Goal: Task Accomplishment & Management: Use online tool/utility

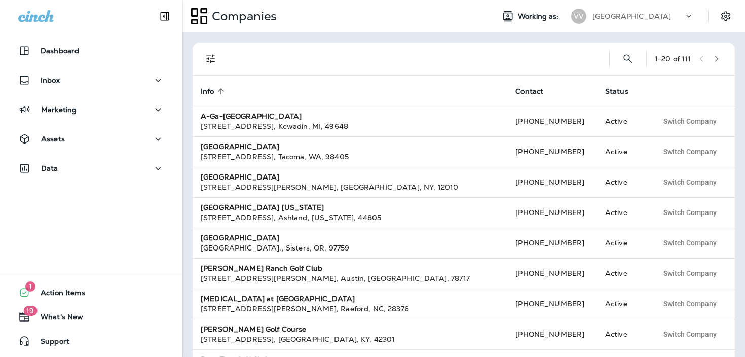
click at [644, 22] on div "Valley View Golf Course" at bounding box center [638, 16] width 91 height 15
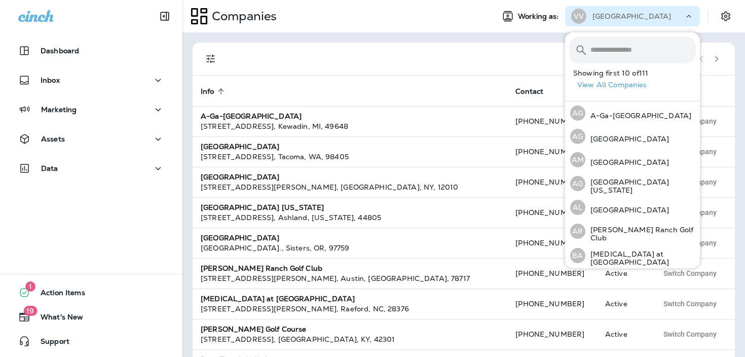
click at [642, 5] on div "Companies Working as: VV Valley View Golf Course" at bounding box center [463, 16] width 563 height 32
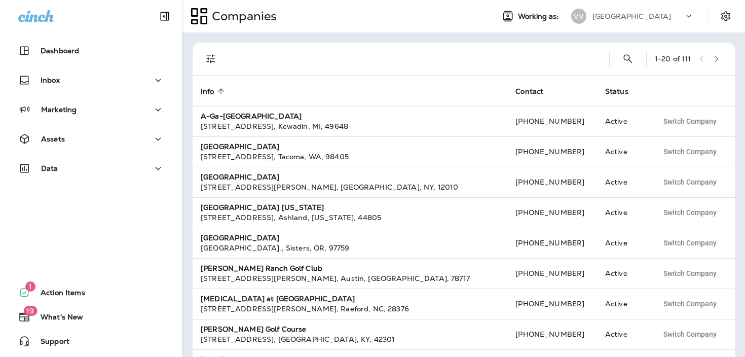
click at [690, 16] on icon at bounding box center [689, 16] width 10 height 10
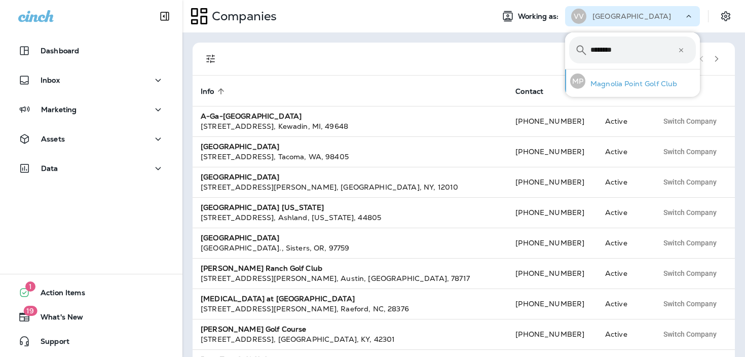
type input "********"
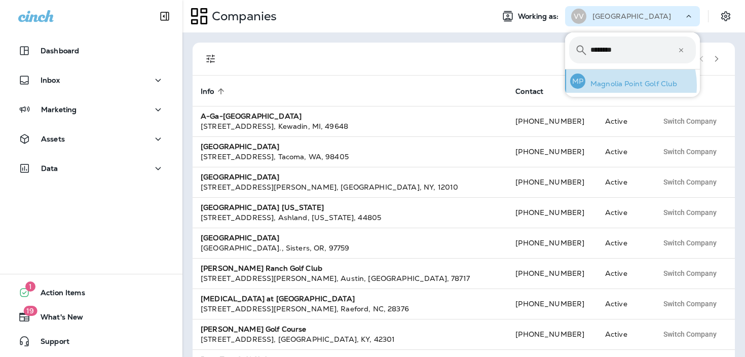
click at [623, 85] on p "Magnolia Point Golf Club" at bounding box center [631, 84] width 92 height 8
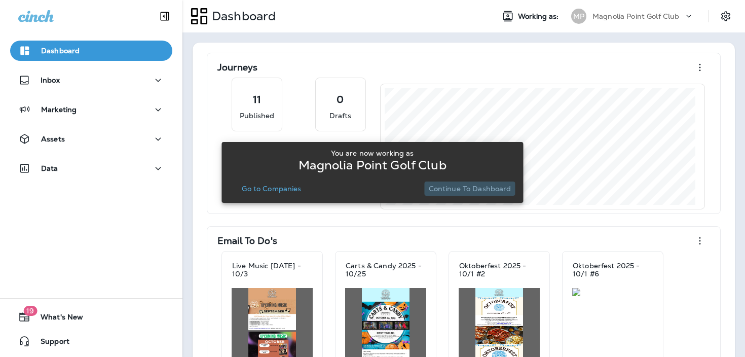
click at [496, 186] on p "Continue to Dashboard" at bounding box center [470, 188] width 83 height 8
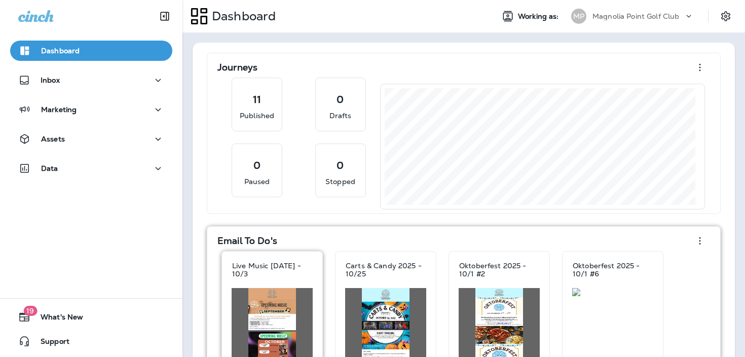
click at [256, 287] on div "Live Music [DATE] - 10/3" at bounding box center [272, 269] width 100 height 36
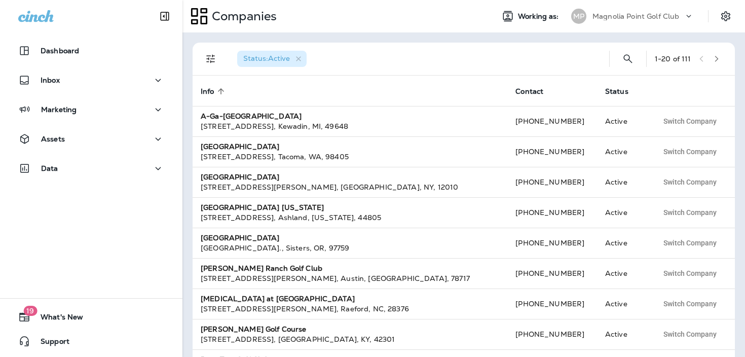
click at [130, 150] on div "Assets" at bounding box center [91, 141] width 182 height 25
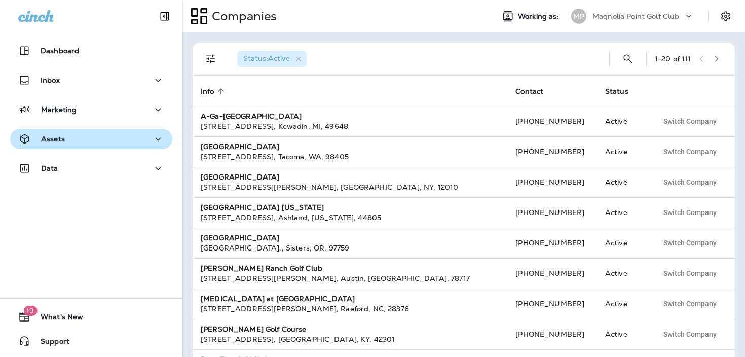
click at [126, 145] on button "Assets" at bounding box center [91, 139] width 162 height 20
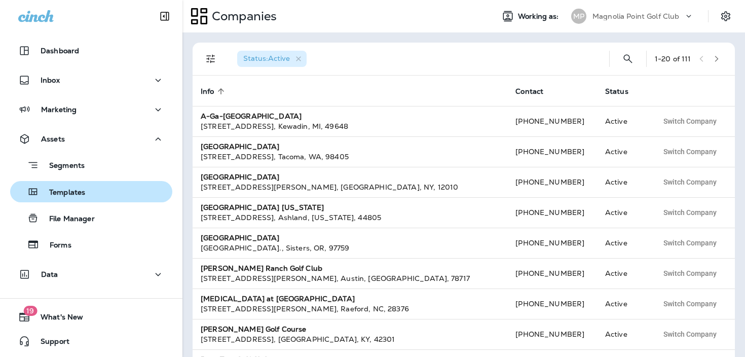
click at [114, 194] on div "Templates" at bounding box center [91, 191] width 154 height 15
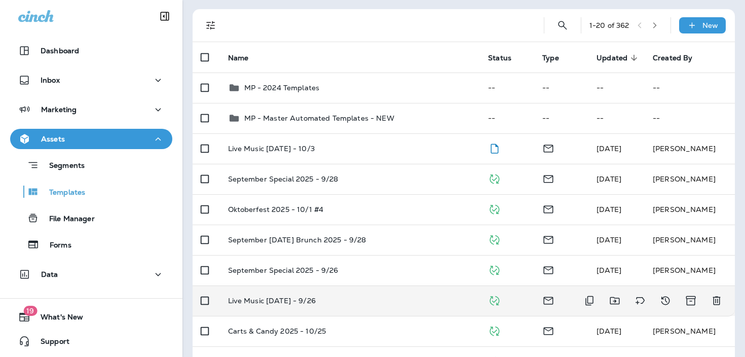
scroll to position [60, 0]
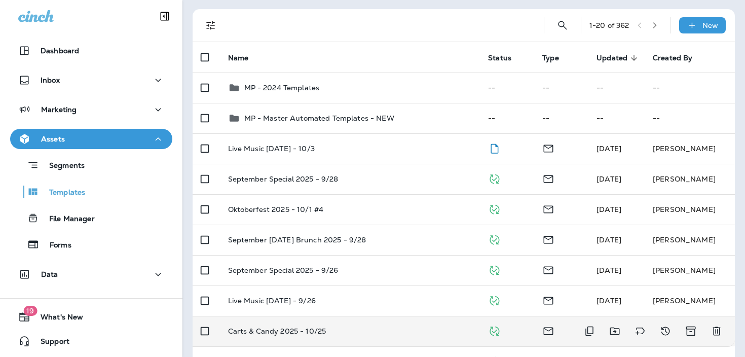
click at [402, 323] on td "Carts & Candy 2025 - 10/25" at bounding box center [350, 331] width 261 height 30
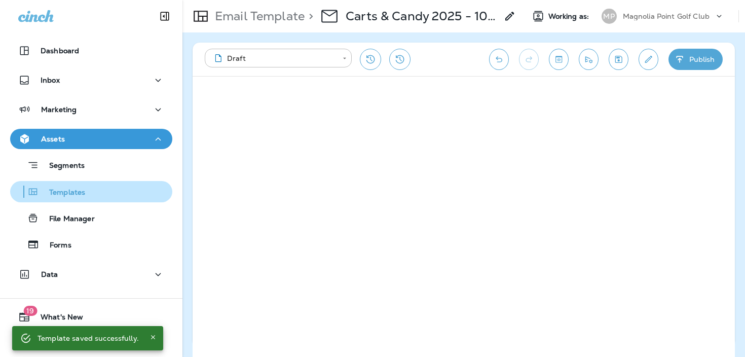
click at [105, 190] on div "Templates" at bounding box center [91, 191] width 154 height 15
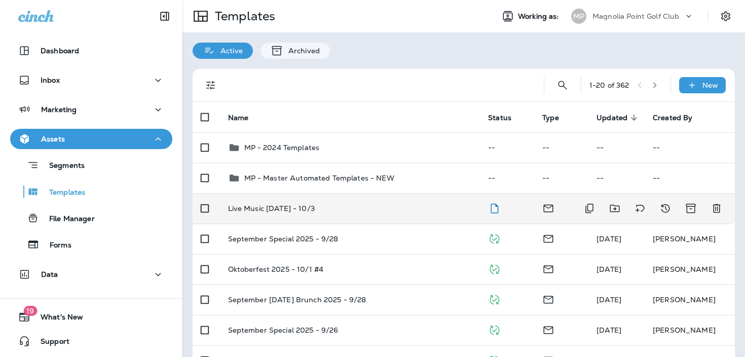
click at [294, 212] on p "Live Music [DATE] - 10/3" at bounding box center [271, 208] width 87 height 8
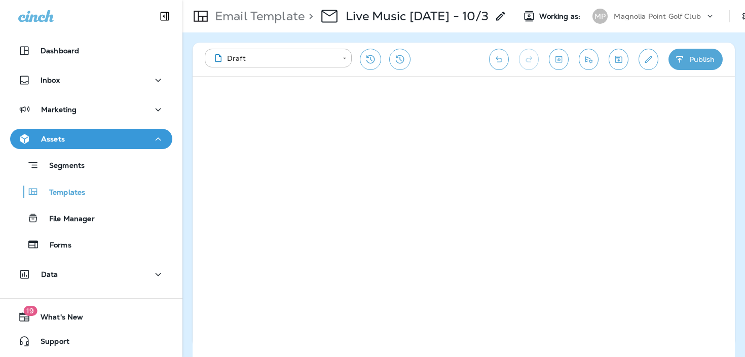
click at [607, 60] on div "**********" at bounding box center [464, 59] width 542 height 33
click at [621, 61] on icon "Save" at bounding box center [618, 59] width 11 height 10
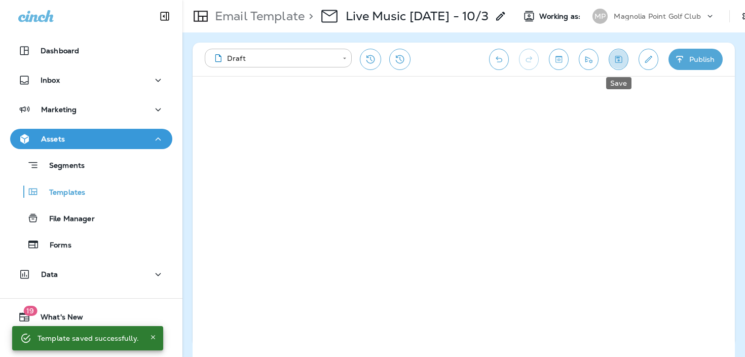
click at [618, 60] on icon "Save" at bounding box center [618, 59] width 7 height 7
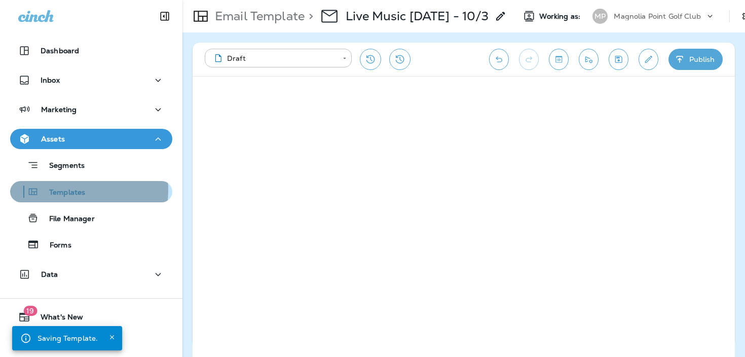
click at [73, 190] on p "Templates" at bounding box center [62, 193] width 46 height 10
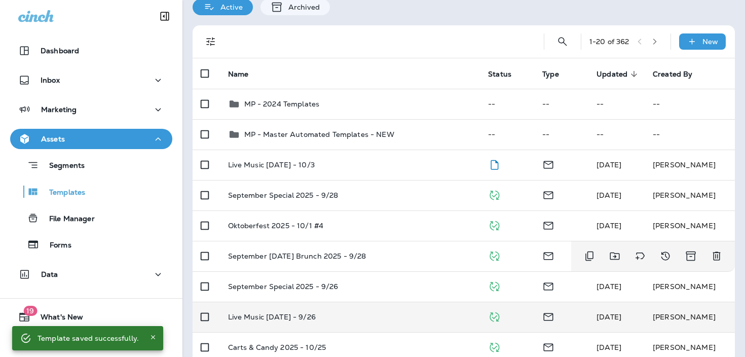
scroll to position [88, 0]
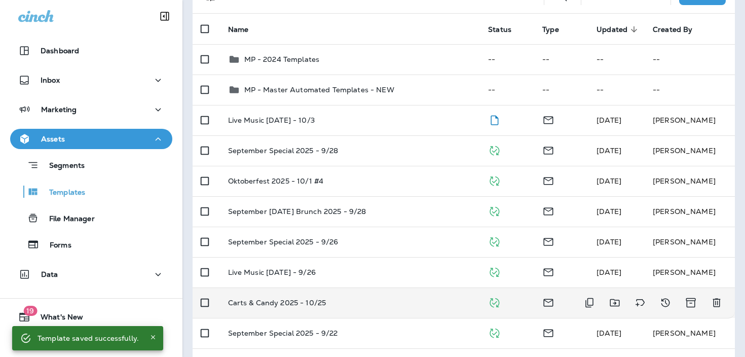
click at [318, 304] on p "Carts & Candy 2025 - 10/25" at bounding box center [277, 303] width 98 height 8
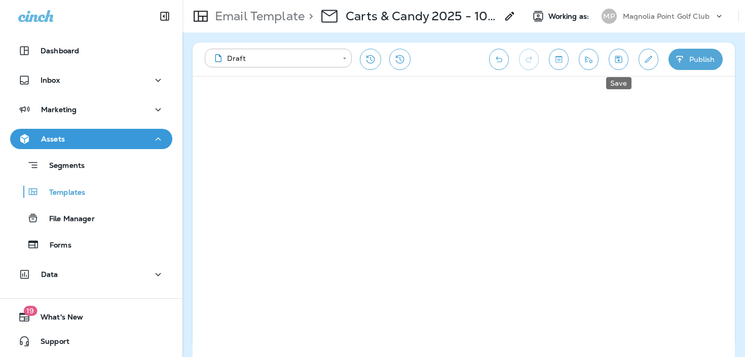
drag, startPoint x: 615, startPoint y: 65, endPoint x: 620, endPoint y: 88, distance: 23.3
click at [616, 65] on button "Save" at bounding box center [619, 59] width 20 height 21
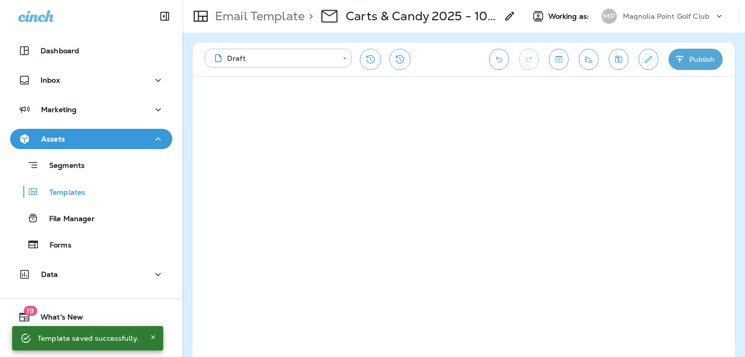
click at [366, 65] on button "Restore from previous version" at bounding box center [370, 59] width 21 height 21
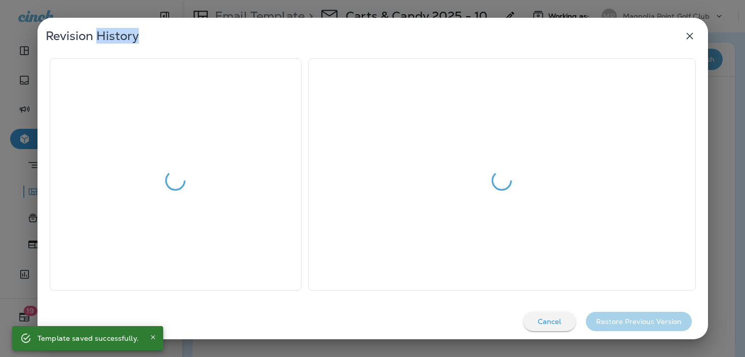
click at [366, 65] on div at bounding box center [502, 180] width 387 height 243
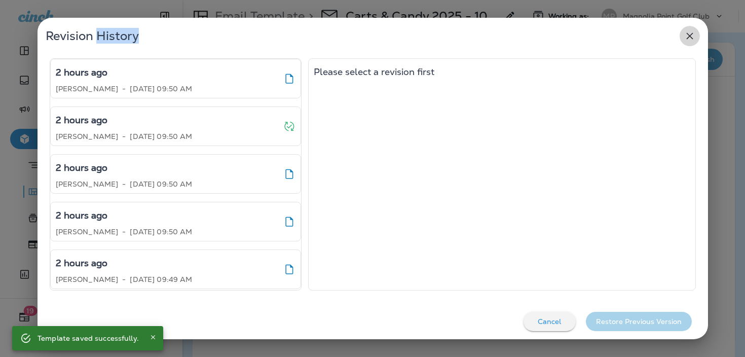
click at [691, 36] on icon "button" at bounding box center [690, 36] width 12 height 12
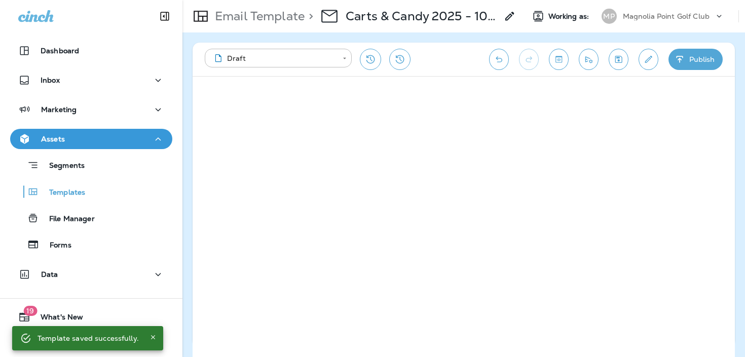
click at [495, 61] on icon "Undo" at bounding box center [499, 59] width 11 height 10
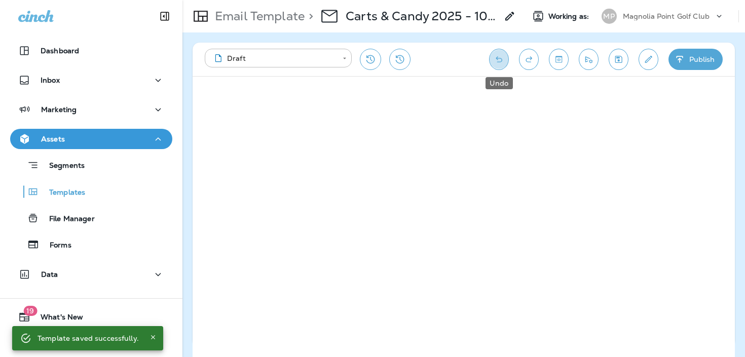
click at [495, 61] on icon "Undo" at bounding box center [499, 59] width 11 height 10
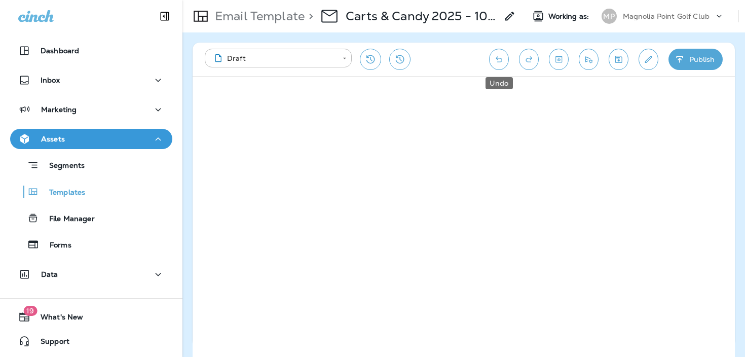
click at [495, 61] on icon "Undo" at bounding box center [499, 59] width 11 height 10
click at [538, 60] on button "Redo" at bounding box center [529, 59] width 20 height 21
click at [536, 60] on button "Redo" at bounding box center [529, 59] width 20 height 21
click at [535, 60] on button "Redo" at bounding box center [529, 59] width 20 height 21
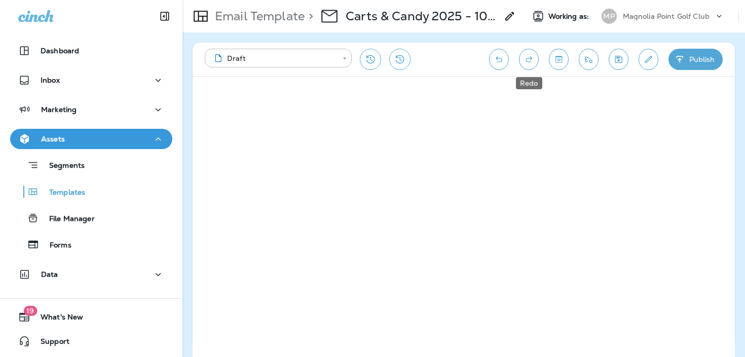
click at [535, 60] on button "Redo" at bounding box center [529, 59] width 20 height 21
click at [499, 66] on button "Undo" at bounding box center [499, 59] width 20 height 21
click at [495, 55] on button "Undo" at bounding box center [499, 59] width 20 height 21
click at [495, 55] on icon "Undo" at bounding box center [499, 59] width 11 height 10
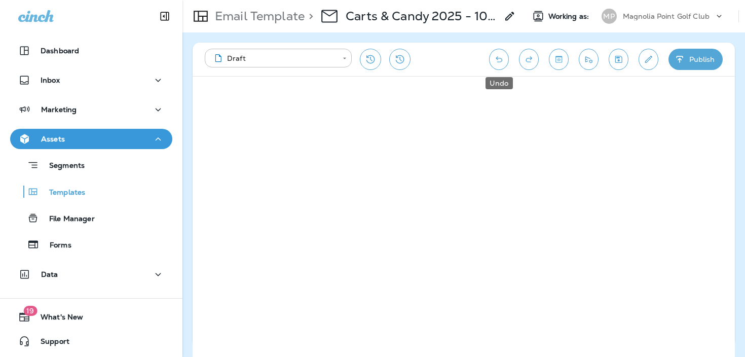
click at [495, 55] on icon "Undo" at bounding box center [499, 59] width 11 height 10
click at [520, 60] on button "Redo" at bounding box center [529, 59] width 20 height 21
click at [613, 56] on icon "Save" at bounding box center [618, 59] width 11 height 10
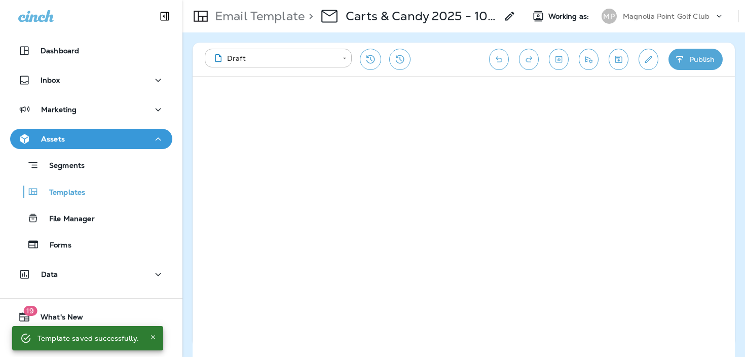
click at [711, 58] on button "Publish" at bounding box center [696, 59] width 54 height 21
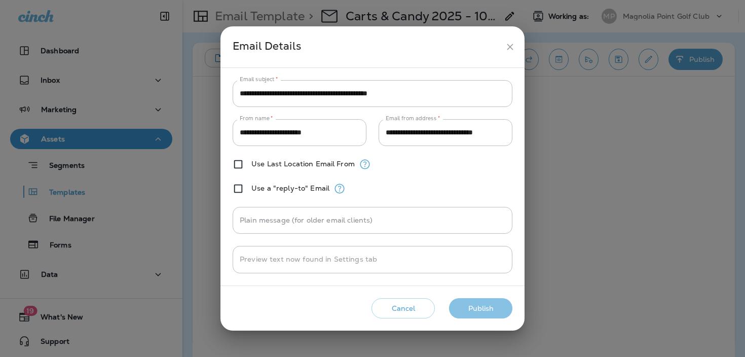
click at [501, 307] on button "Publish" at bounding box center [480, 308] width 63 height 21
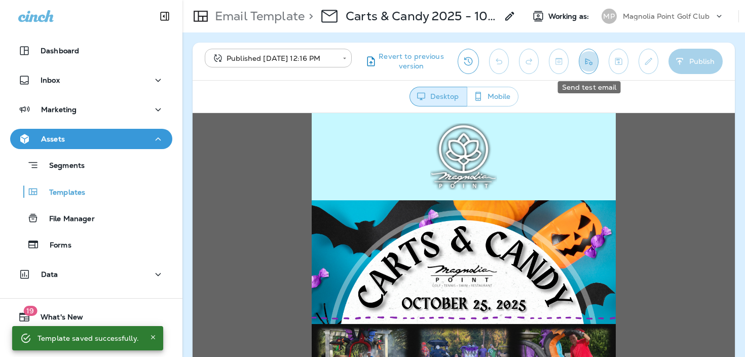
click at [588, 69] on button "Send test email" at bounding box center [589, 61] width 20 height 25
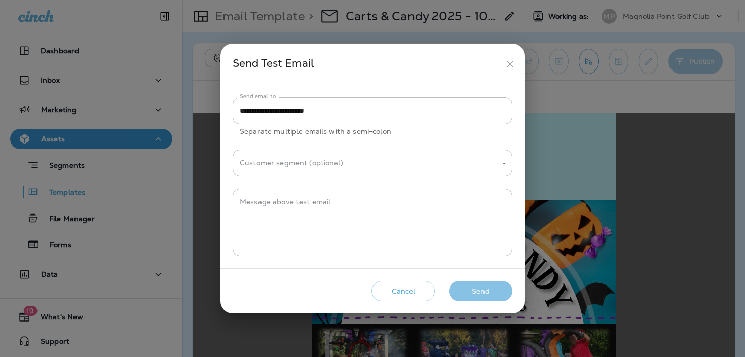
click at [501, 295] on button "Send" at bounding box center [480, 291] width 63 height 21
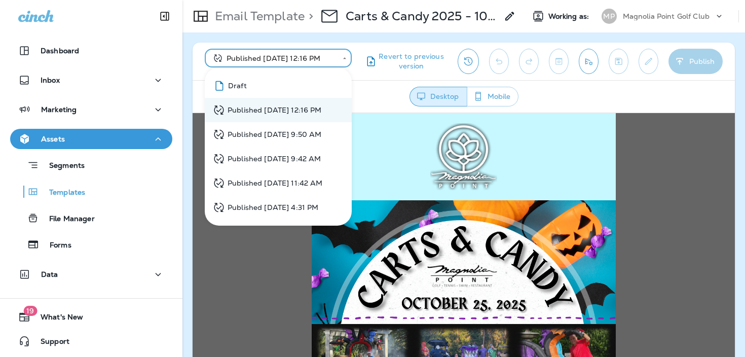
click at [331, 0] on body "**********" at bounding box center [372, 0] width 745 height 0
click at [311, 81] on li "Draft" at bounding box center [278, 85] width 147 height 24
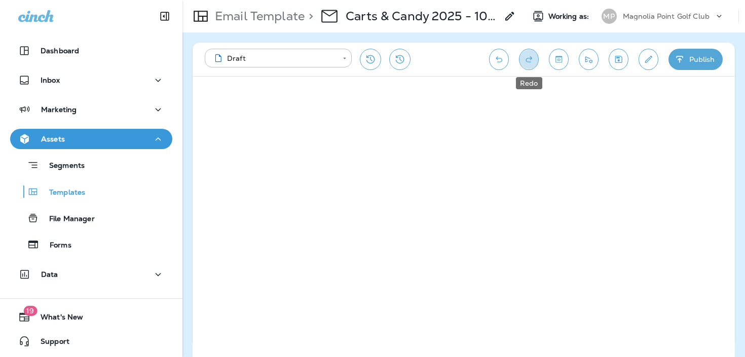
click at [531, 56] on icon "Redo" at bounding box center [529, 59] width 11 height 10
click at [499, 55] on icon "Undo" at bounding box center [499, 59] width 11 height 10
click at [530, 58] on icon "Redo" at bounding box center [529, 59] width 11 height 10
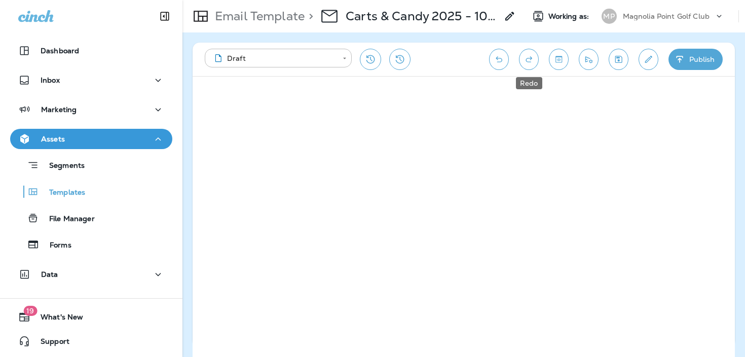
click at [530, 58] on icon "Redo" at bounding box center [529, 59] width 11 height 10
click at [497, 60] on icon "Undo" at bounding box center [499, 59] width 11 height 10
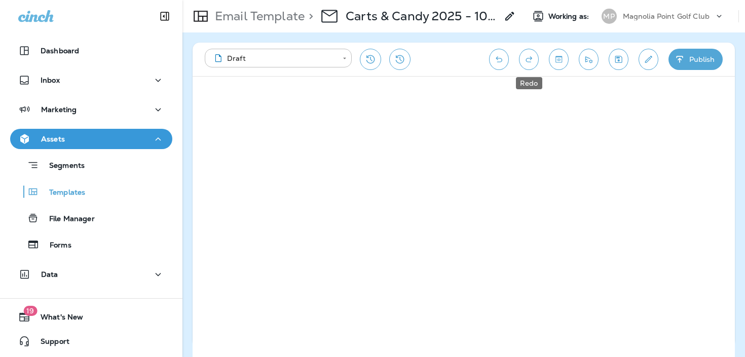
click at [532, 62] on icon "Redo" at bounding box center [529, 59] width 11 height 10
click at [499, 64] on icon "Undo" at bounding box center [499, 59] width 11 height 10
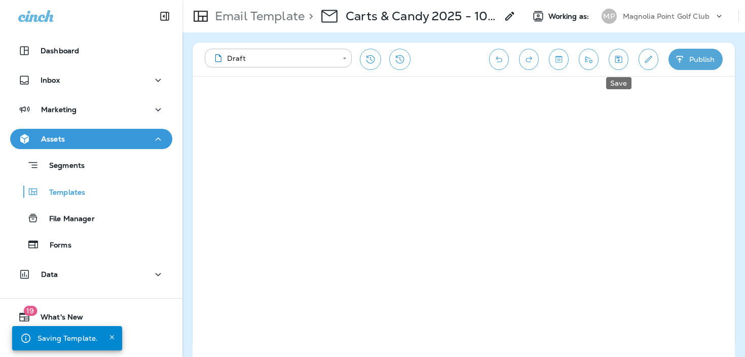
click at [615, 61] on icon "Save" at bounding box center [618, 59] width 7 height 7
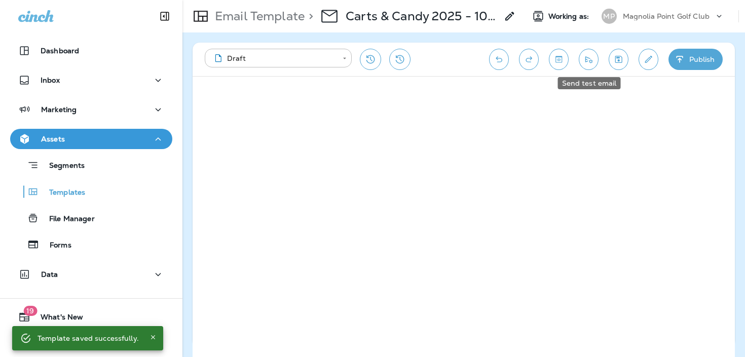
click at [590, 61] on icon "Send test email" at bounding box center [588, 59] width 11 height 10
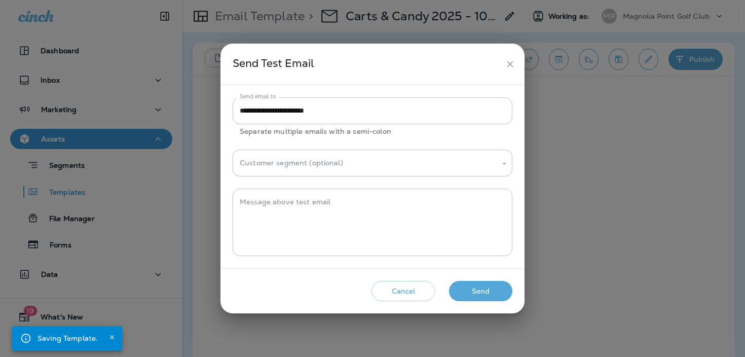
click at [477, 289] on button "Send" at bounding box center [480, 291] width 63 height 21
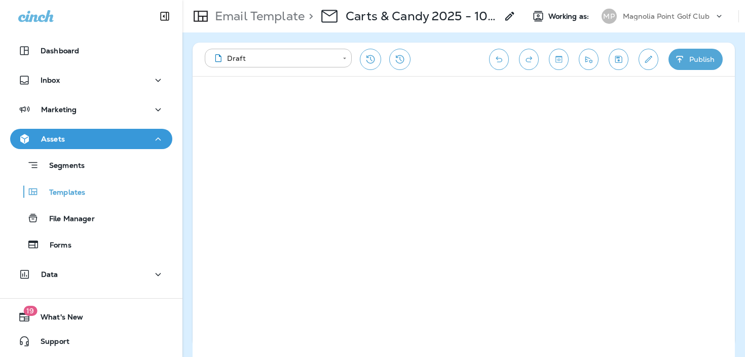
click at [687, 61] on button "Publish" at bounding box center [696, 59] width 54 height 21
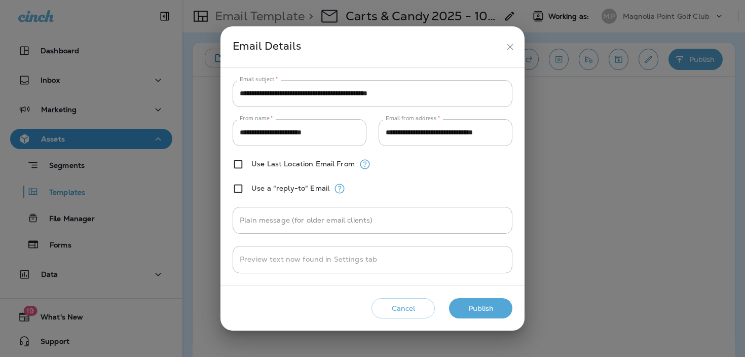
click at [477, 310] on button "Publish" at bounding box center [480, 308] width 63 height 21
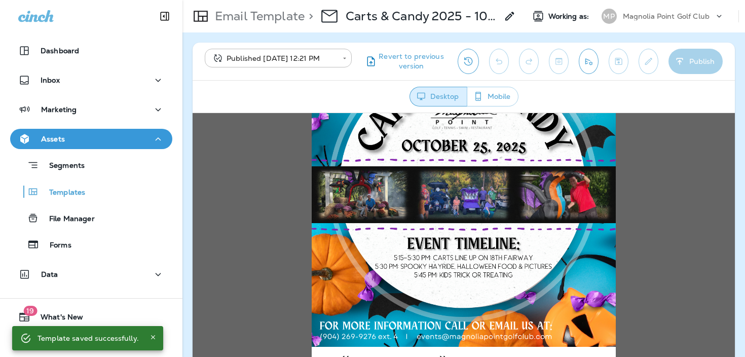
scroll to position [341, 0]
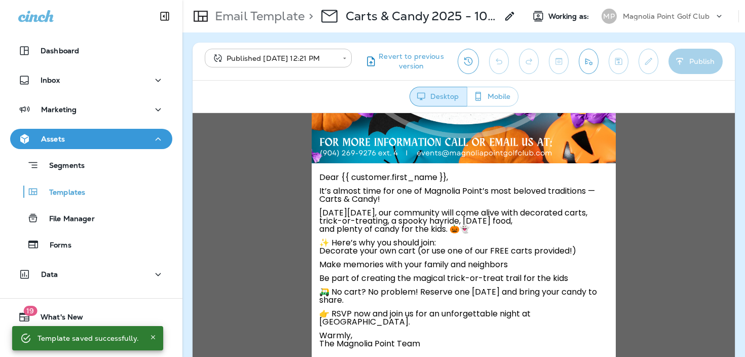
click at [322, 0] on body "**********" at bounding box center [372, 0] width 745 height 0
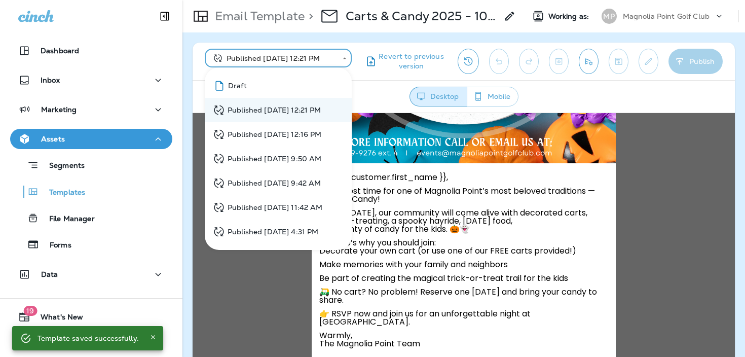
click at [307, 84] on li "Draft" at bounding box center [278, 85] width 147 height 24
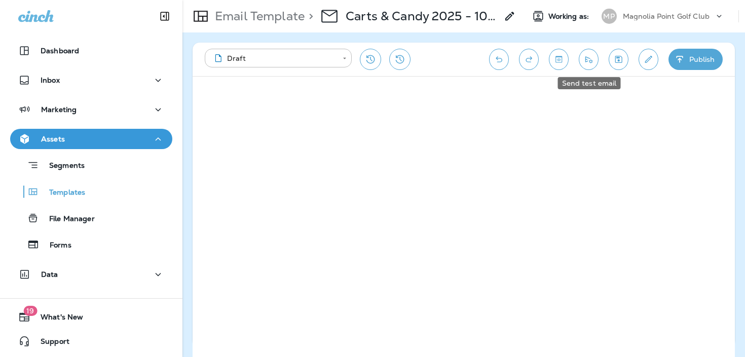
click at [583, 63] on icon "Send test email" at bounding box center [588, 59] width 11 height 10
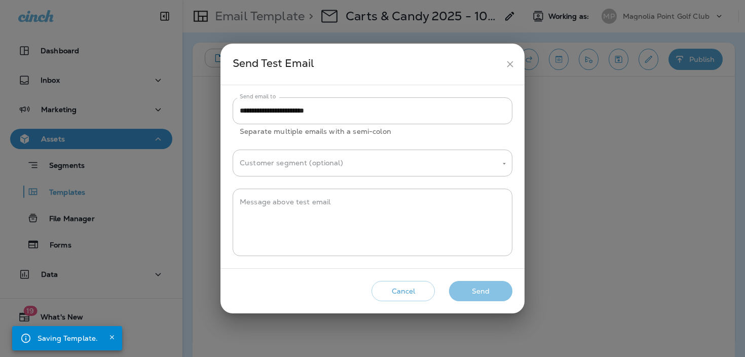
click at [478, 294] on button "Send" at bounding box center [480, 291] width 63 height 21
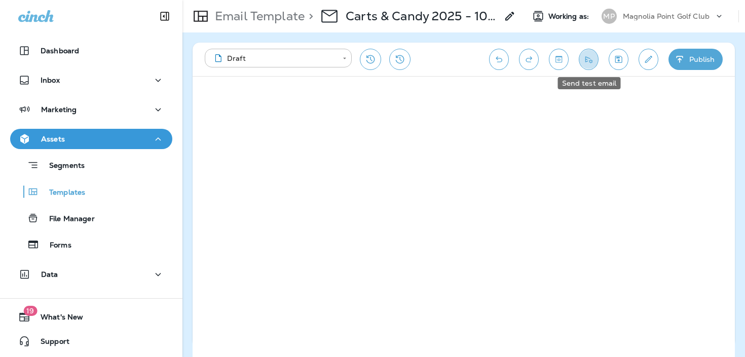
click at [586, 62] on icon "Send test email" at bounding box center [588, 59] width 11 height 10
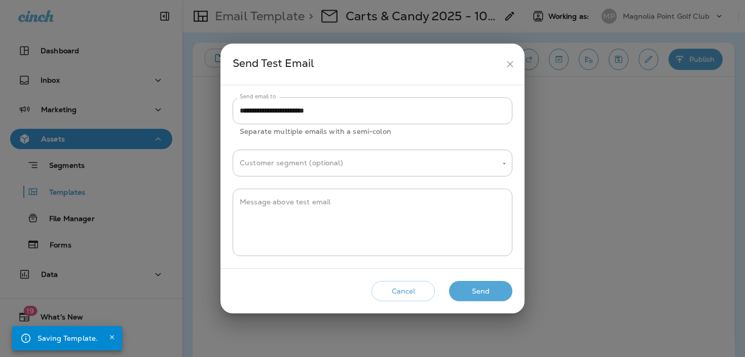
click at [495, 278] on div "Cancel Send" at bounding box center [373, 291] width 288 height 29
click at [493, 283] on button "Send" at bounding box center [480, 291] width 63 height 21
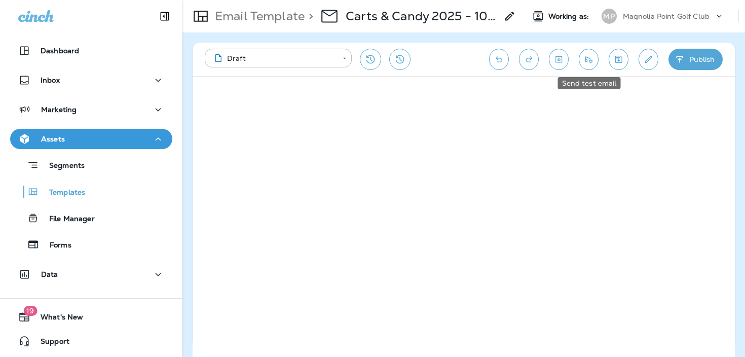
click at [582, 59] on button "Send test email" at bounding box center [589, 59] width 20 height 21
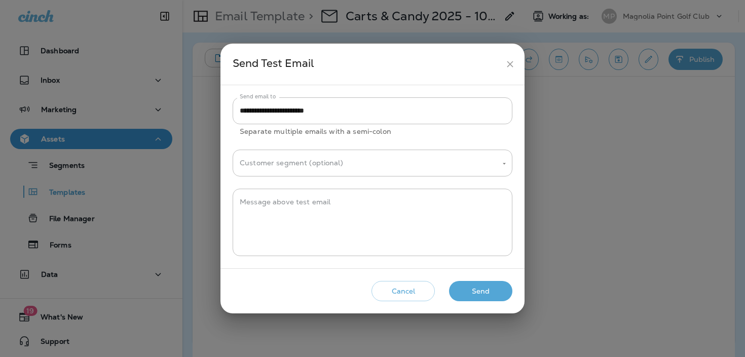
click at [485, 286] on button "Send" at bounding box center [480, 291] width 63 height 21
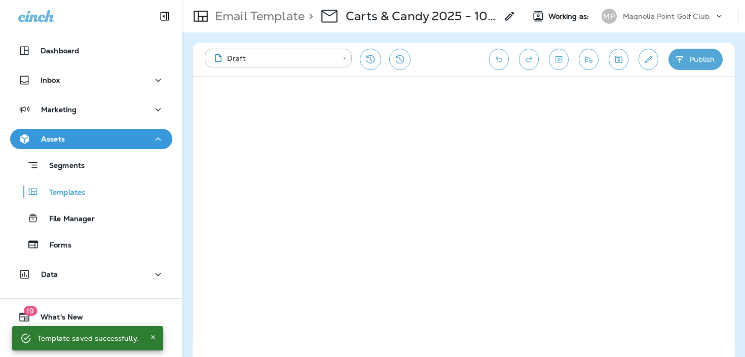
click at [619, 58] on icon "Save" at bounding box center [618, 59] width 11 height 10
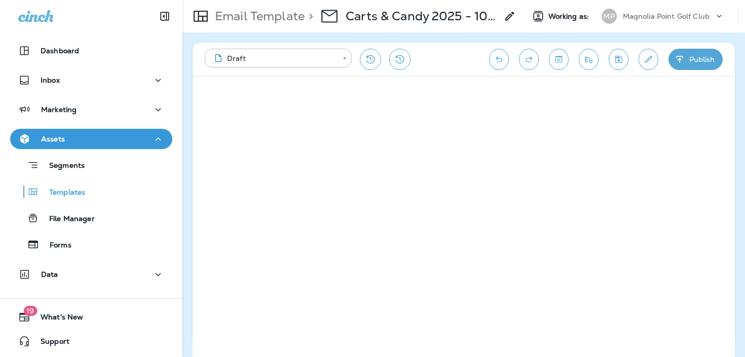
click at [500, 57] on icon "Undo" at bounding box center [499, 59] width 11 height 10
click at [489, 55] on div "**********" at bounding box center [464, 59] width 542 height 33
click at [525, 55] on icon "Redo" at bounding box center [529, 59] width 11 height 10
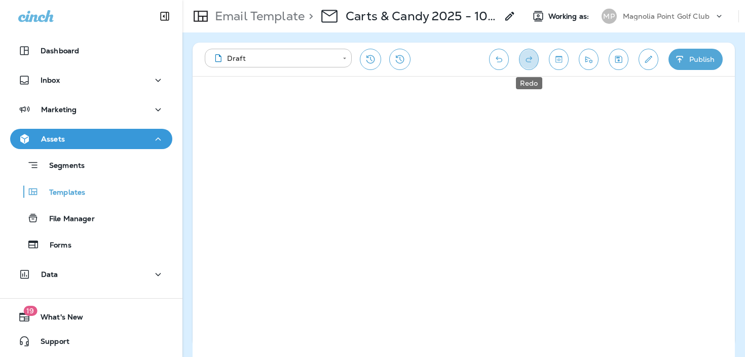
click at [525, 55] on icon "Redo" at bounding box center [529, 59] width 11 height 10
click at [502, 56] on icon "Undo" at bounding box center [499, 59] width 11 height 10
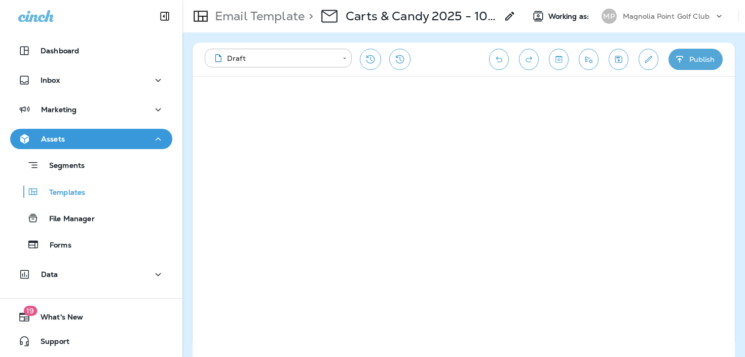
click at [498, 59] on icon "Undo" at bounding box center [499, 59] width 11 height 10
click at [530, 59] on icon "Redo" at bounding box center [529, 59] width 7 height 6
click at [493, 61] on button "Undo" at bounding box center [499, 59] width 20 height 21
click at [494, 65] on button "Undo" at bounding box center [499, 59] width 20 height 21
click at [588, 60] on icon "Send test email" at bounding box center [588, 59] width 11 height 10
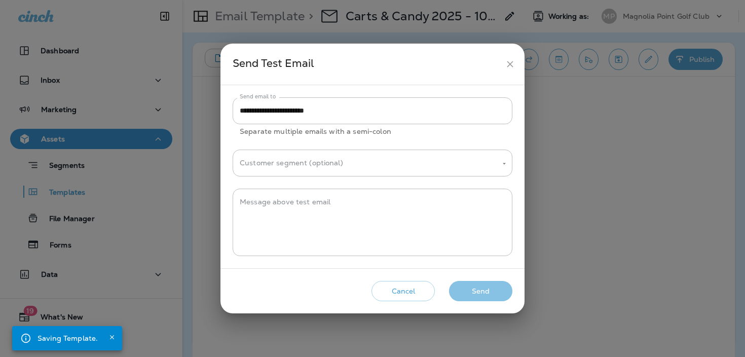
click at [492, 288] on button "Send" at bounding box center [480, 291] width 63 height 21
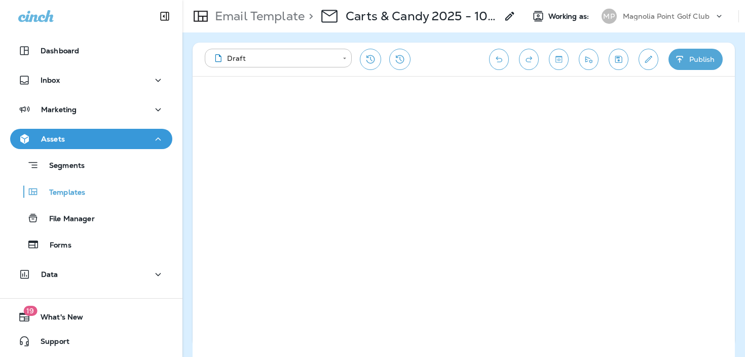
click at [616, 61] on icon "Save" at bounding box center [618, 59] width 11 height 10
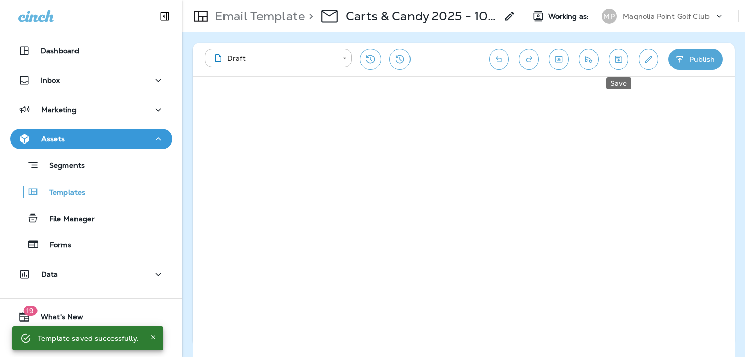
click at [617, 64] on button "Save" at bounding box center [619, 59] width 20 height 21
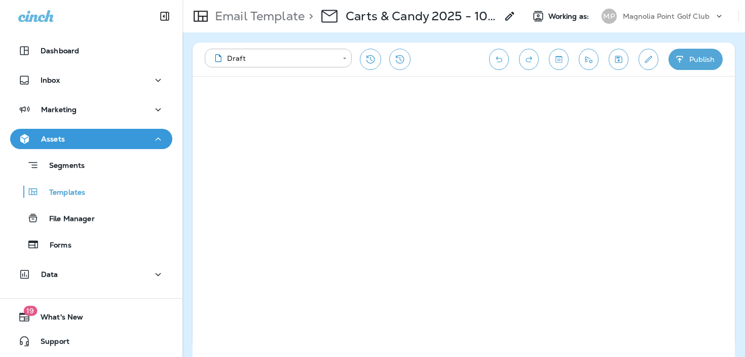
click at [442, 47] on div "**********" at bounding box center [464, 59] width 542 height 33
click at [618, 62] on icon "Save" at bounding box center [618, 59] width 7 height 7
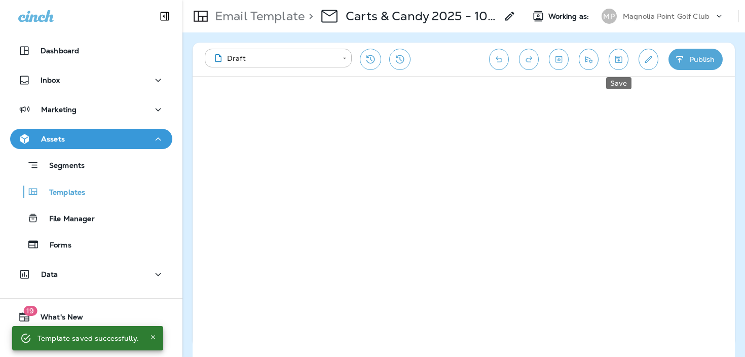
click at [617, 57] on icon "Save" at bounding box center [618, 59] width 11 height 10
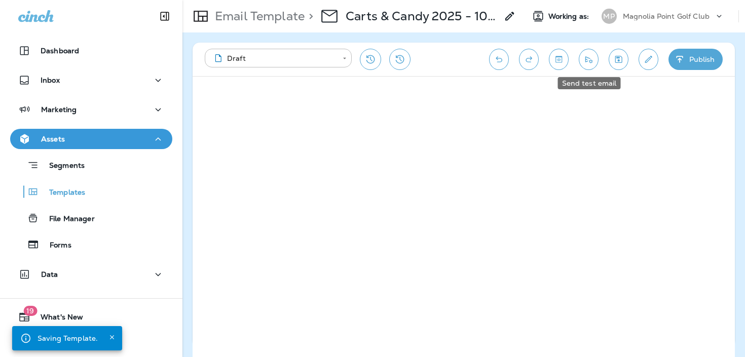
click at [588, 53] on button "Send test email" at bounding box center [589, 59] width 20 height 21
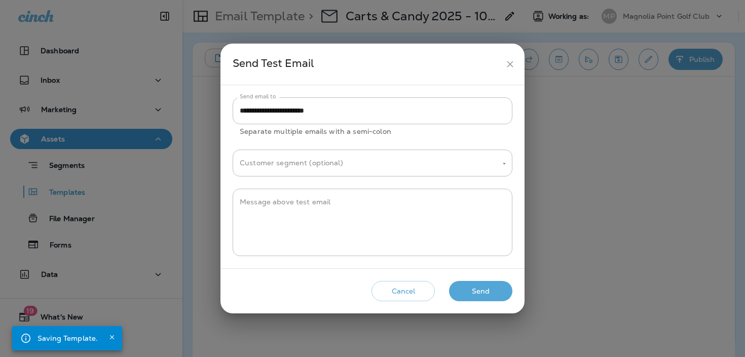
click at [472, 286] on button "Send" at bounding box center [480, 291] width 63 height 21
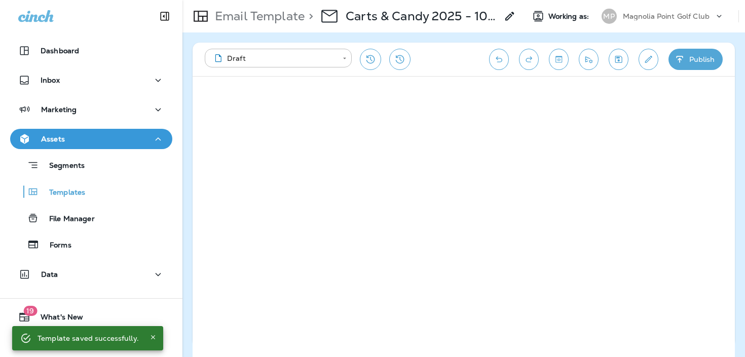
click at [618, 61] on icon "Save" at bounding box center [618, 59] width 11 height 10
click at [589, 57] on icon "Send test email" at bounding box center [588, 59] width 11 height 10
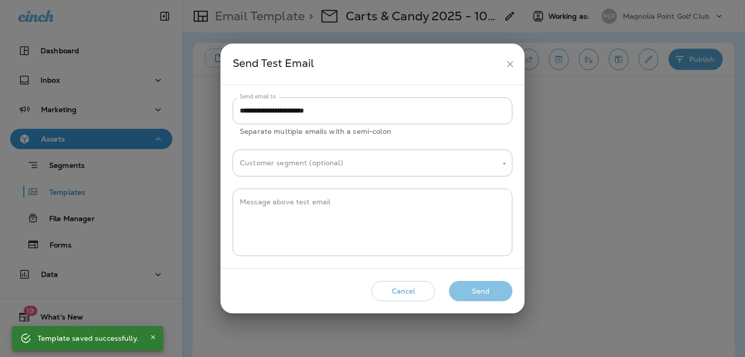
click at [474, 296] on button "Send" at bounding box center [480, 291] width 63 height 21
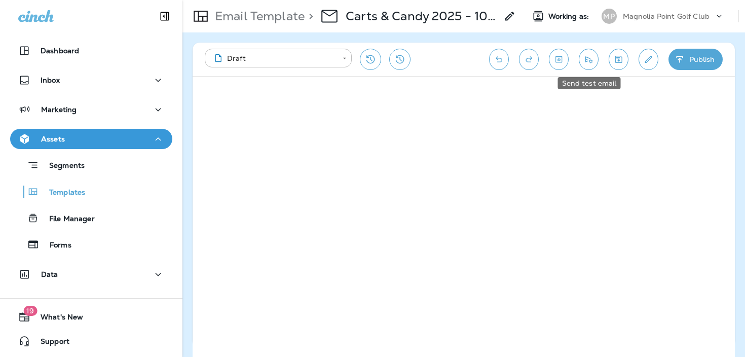
click at [591, 63] on icon "Send test email" at bounding box center [588, 59] width 11 height 10
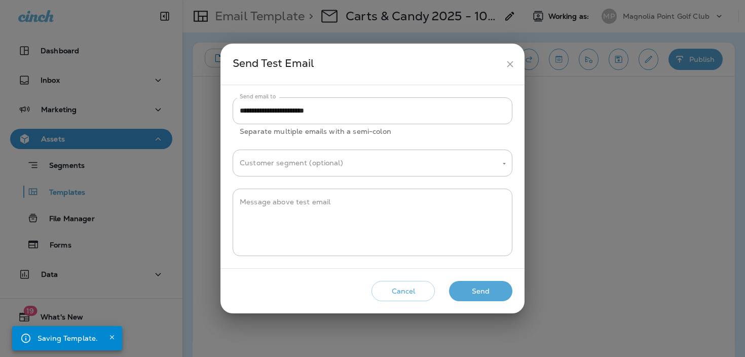
drag, startPoint x: 502, startPoint y: 286, endPoint x: 495, endPoint y: 289, distance: 7.3
click at [502, 286] on button "Send" at bounding box center [480, 291] width 63 height 21
